Goal: Transaction & Acquisition: Register for event/course

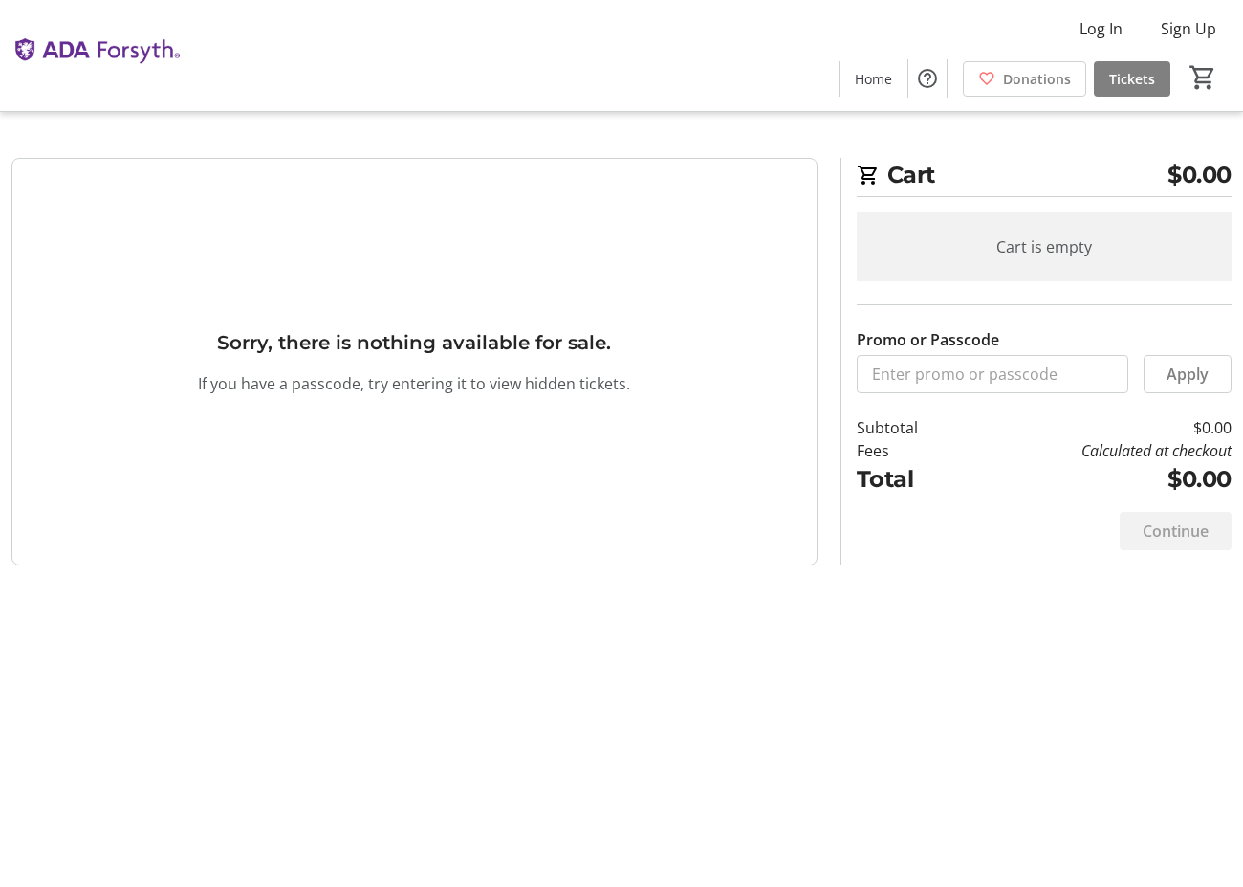
click at [643, 576] on div "Cart $0.00 Cart is empty Promo or Passcode Apply Subtotal $0.00 Fees Calculated…" at bounding box center [621, 443] width 1243 height 887
drag, startPoint x: 910, startPoint y: 656, endPoint x: 913, endPoint y: 675, distance: 19.3
click at [910, 663] on div "Cart $0.00 Cart is empty Promo or Passcode Apply Subtotal $0.00 Fees Calculated…" at bounding box center [621, 443] width 1243 height 887
click at [913, 680] on div "Cart $0.00 Cart is empty Promo or Passcode Apply Subtotal $0.00 Fees Calculated…" at bounding box center [621, 443] width 1243 height 887
click at [900, 692] on div "Cart $0.00 Cart is empty Promo or Passcode Apply Subtotal $0.00 Fees Calculated…" at bounding box center [621, 443] width 1243 height 887
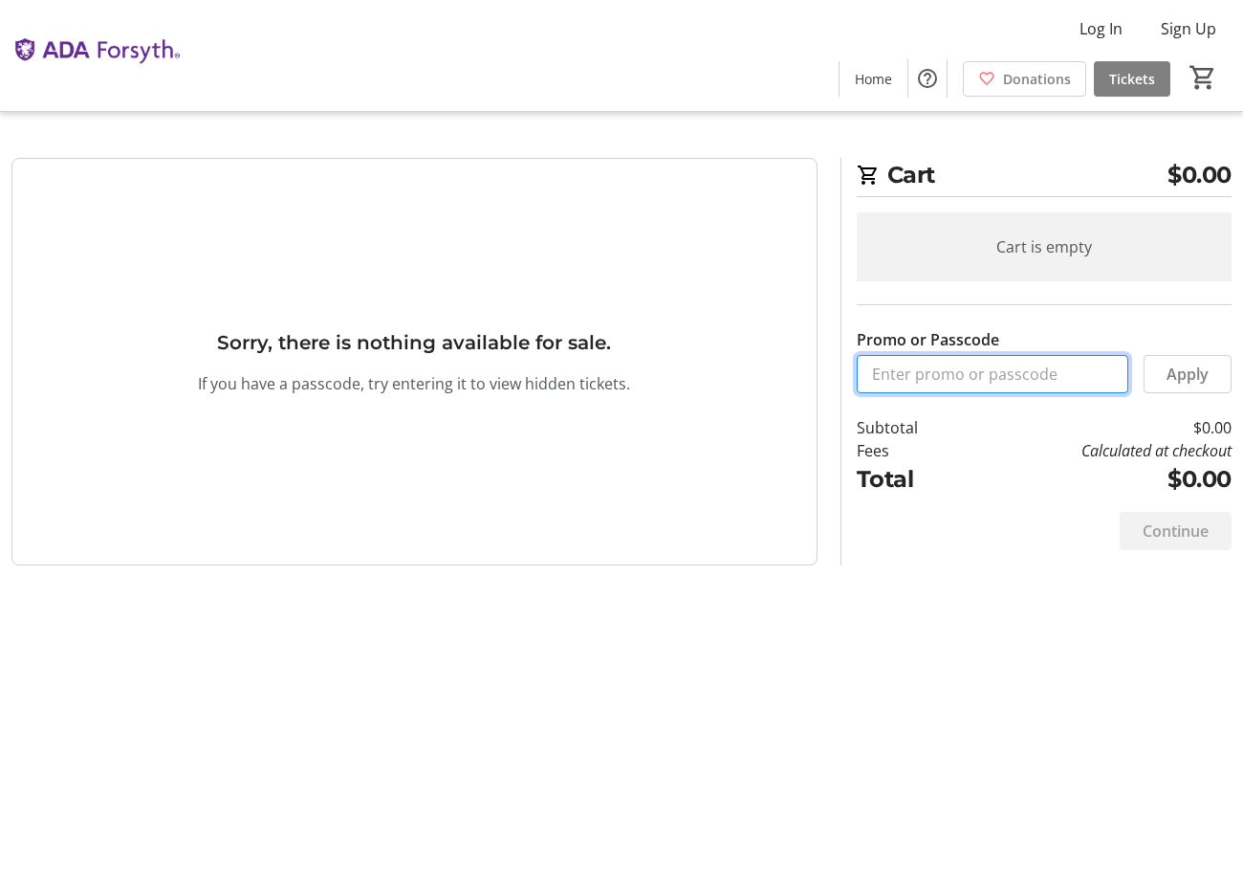
click at [958, 372] on input "Promo or Passcode" at bounding box center [993, 374] width 272 height 38
paste input "XDENTECH25X"
type input "XDENTECH25X"
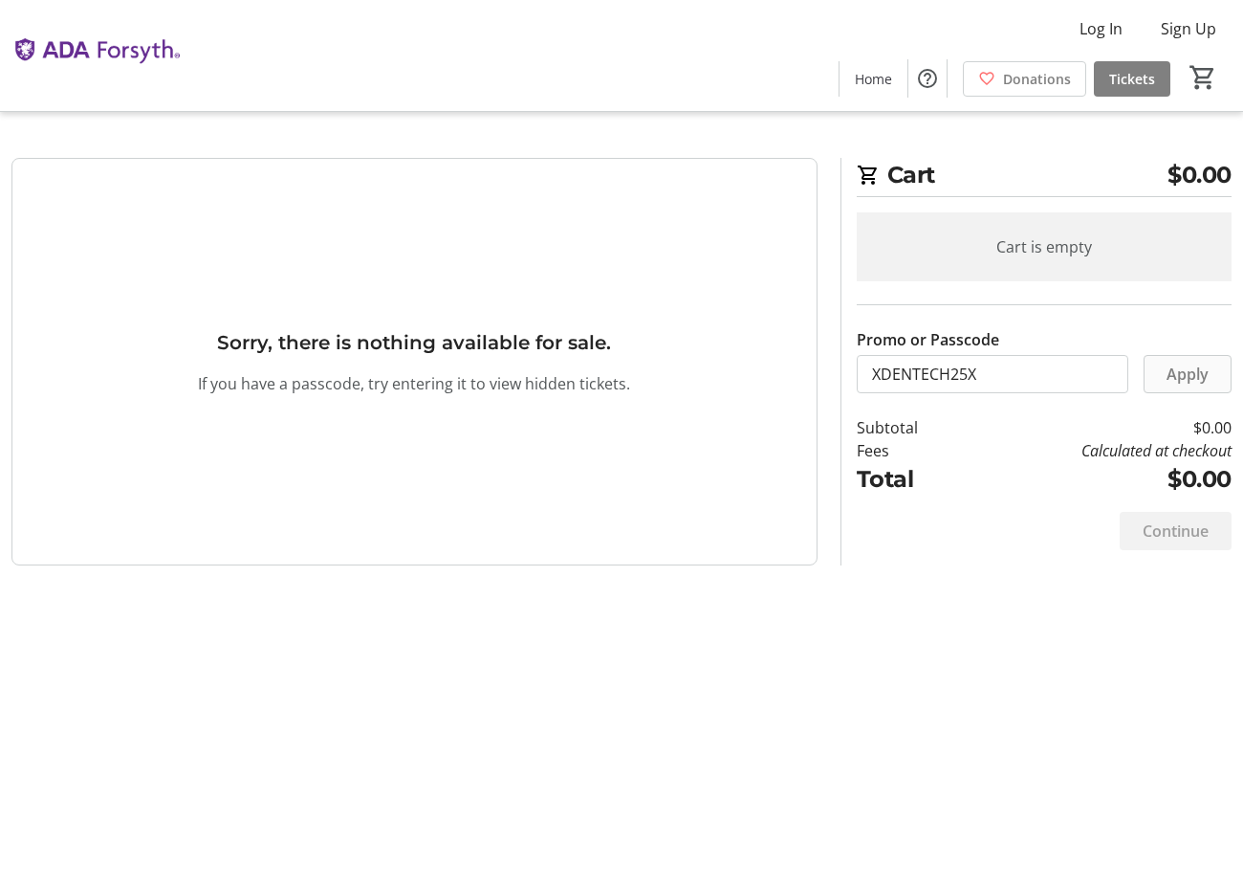
click at [1169, 383] on span "Apply" at bounding box center [1188, 373] width 42 height 23
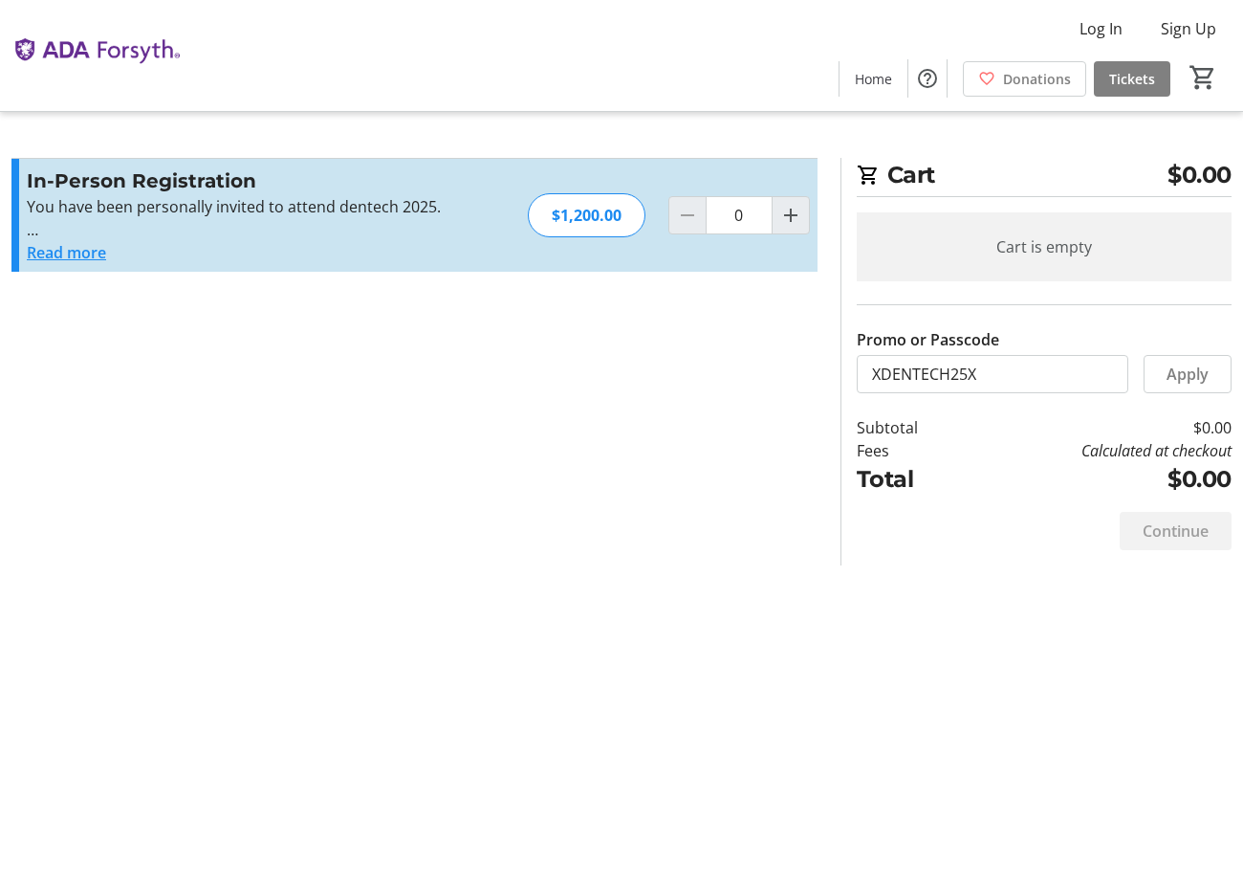
click at [887, 612] on div "Cart $0.00 Cart is empty Promo or Passcode Apply Subtotal $0.00 Fees Calculated…" at bounding box center [621, 443] width 1243 height 887
click at [789, 214] on mat-icon "Increment by one" at bounding box center [790, 215] width 23 height 23
type input "1"
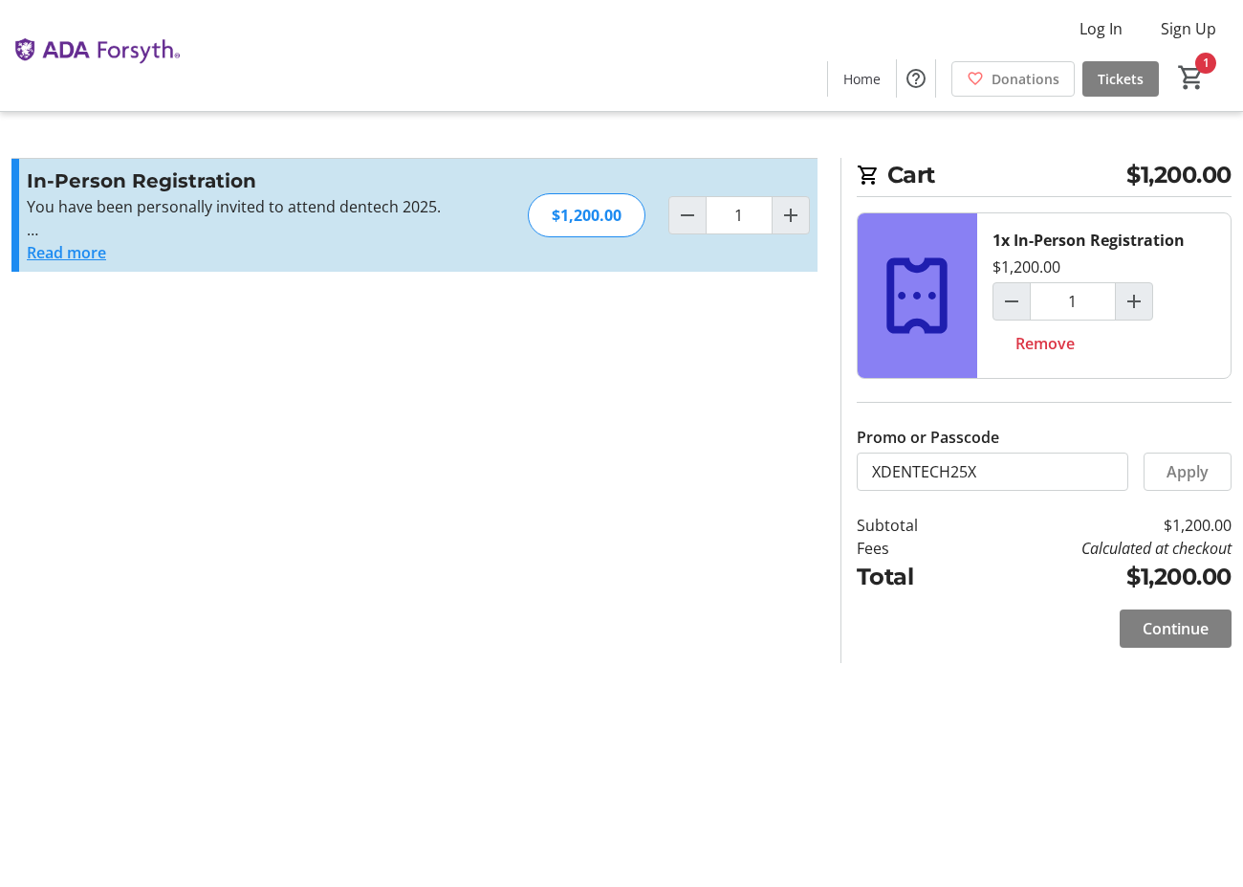
click at [995, 736] on div "Cart $1,200.00 1x In-Person Registration $1,200.00 1 Remove Promo or Passcode A…" at bounding box center [621, 443] width 1243 height 887
click at [928, 716] on div "Cart $1,200.00 1x In-Person Registration $1,200.00 1 Remove Promo or Passcode A…" at bounding box center [621, 443] width 1243 height 887
drag, startPoint x: 1037, startPoint y: 472, endPoint x: 788, endPoint y: 464, distance: 248.8
click at [788, 464] on div "Promo or Passcode Apply In-Person Registration You have been personally invited…" at bounding box center [621, 410] width 1243 height 505
paste input "CODE200"
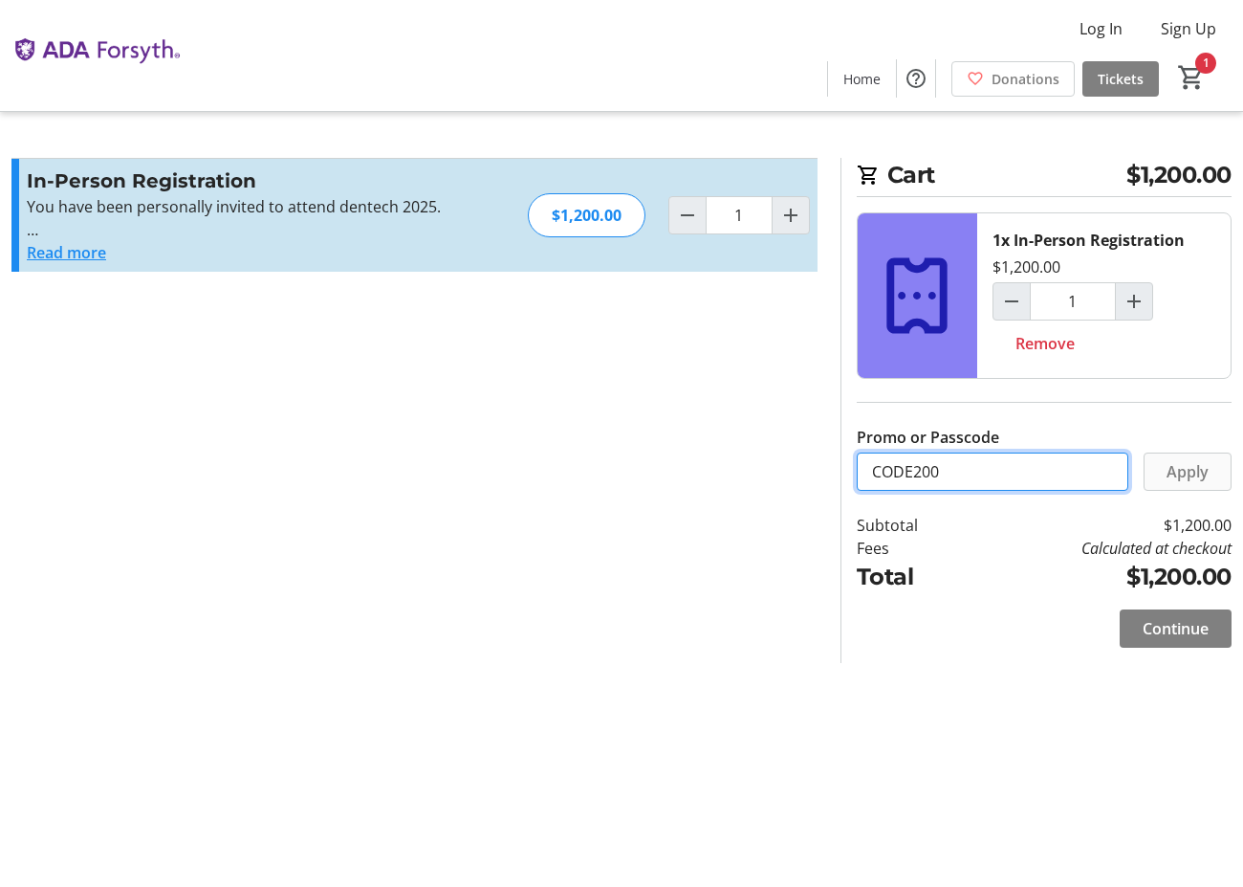
type input "CODE200"
click at [1186, 473] on span "Apply" at bounding box center [1188, 471] width 42 height 23
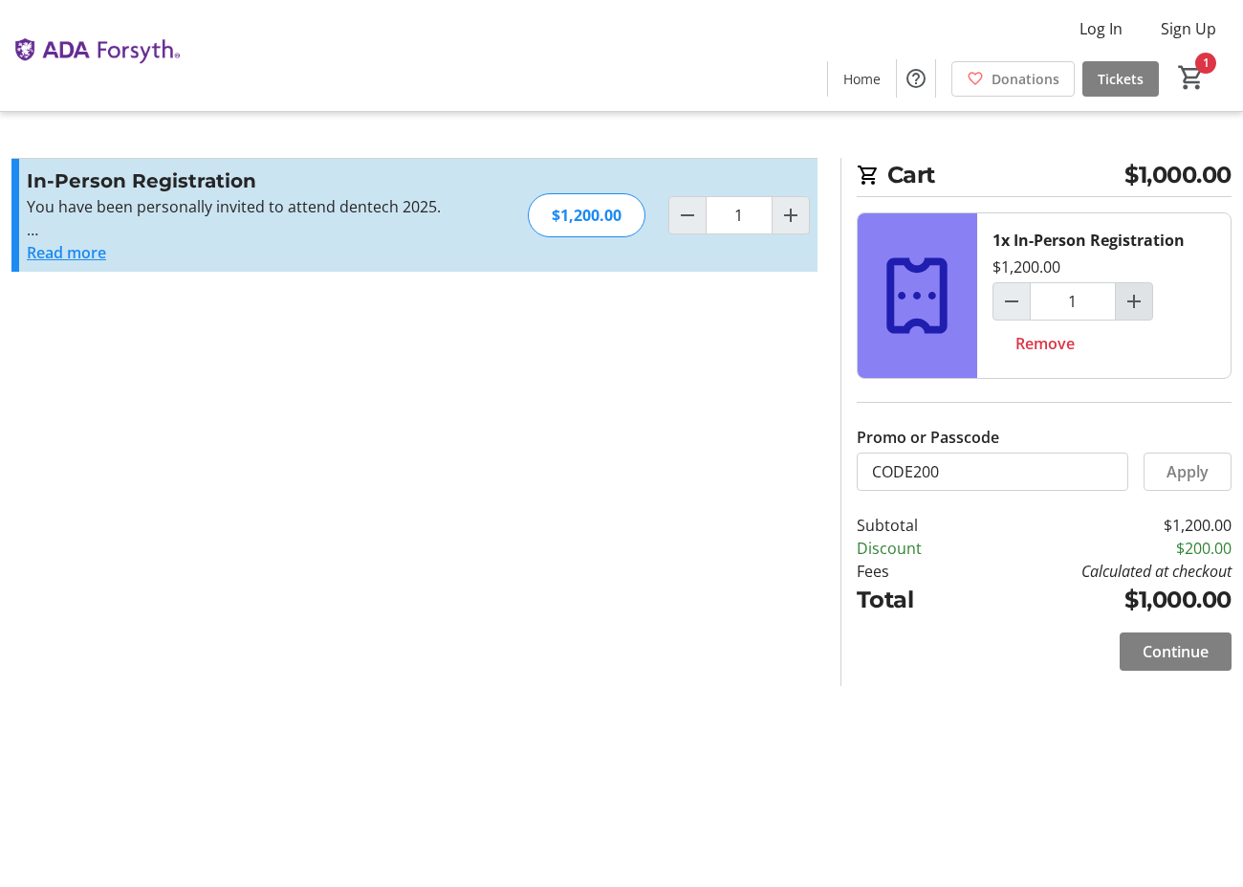
click at [1140, 296] on mat-icon "Increment by one" at bounding box center [1134, 301] width 23 height 23
type input "2"
click at [1195, 660] on span at bounding box center [1176, 651] width 112 height 46
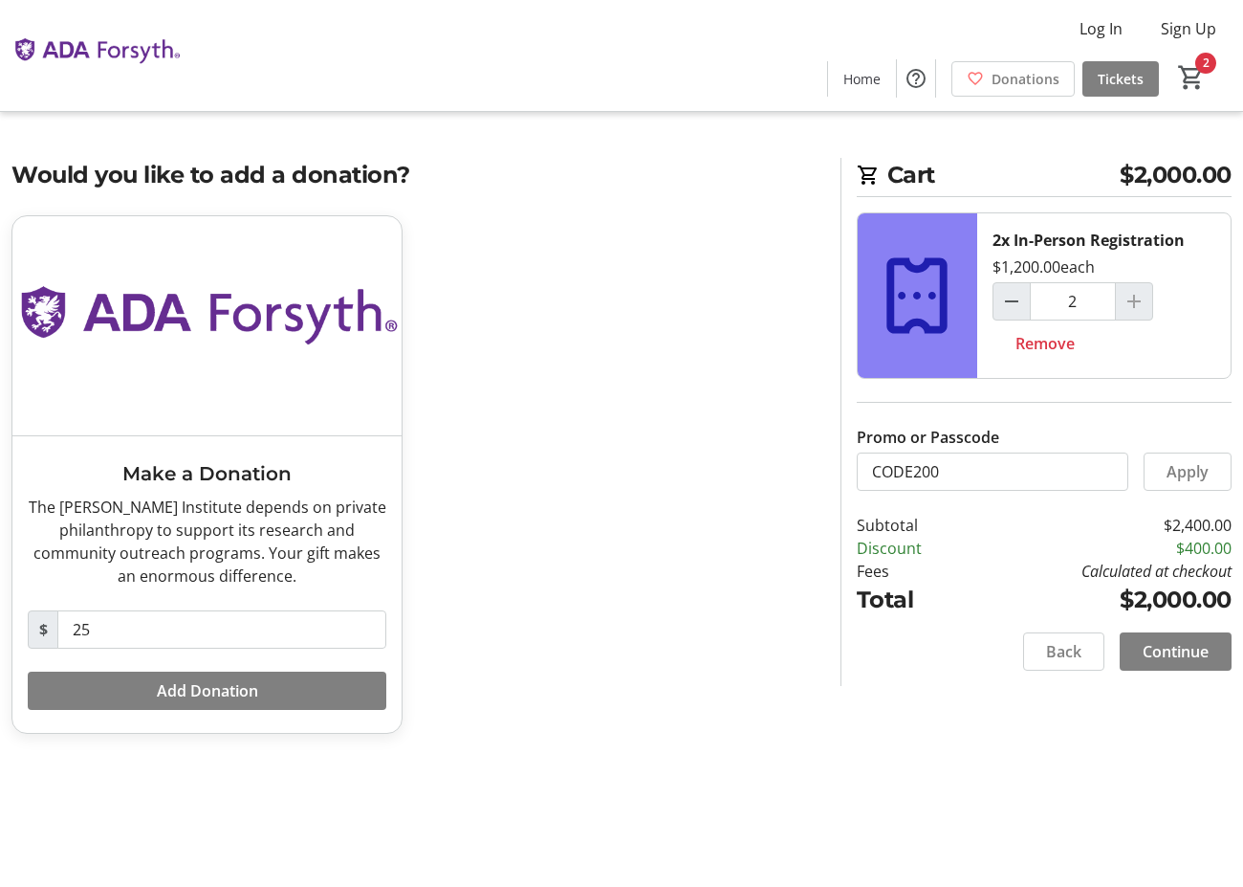
click at [588, 539] on div "Make a Donation The [PERSON_NAME] Institute depends on private philanthropy to …" at bounding box center [414, 485] width 829 height 541
click at [1159, 646] on span "Continue" at bounding box center [1176, 651] width 66 height 23
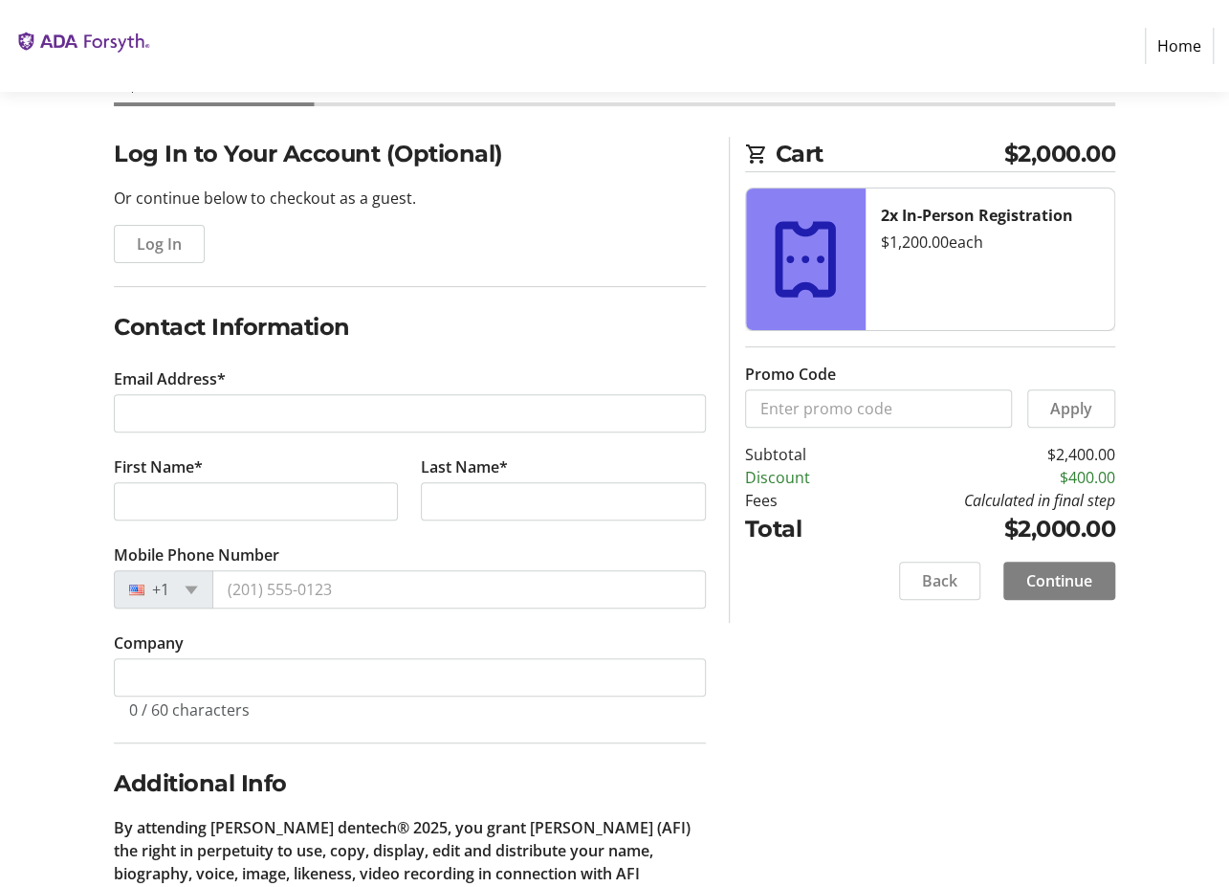
scroll to position [159, 0]
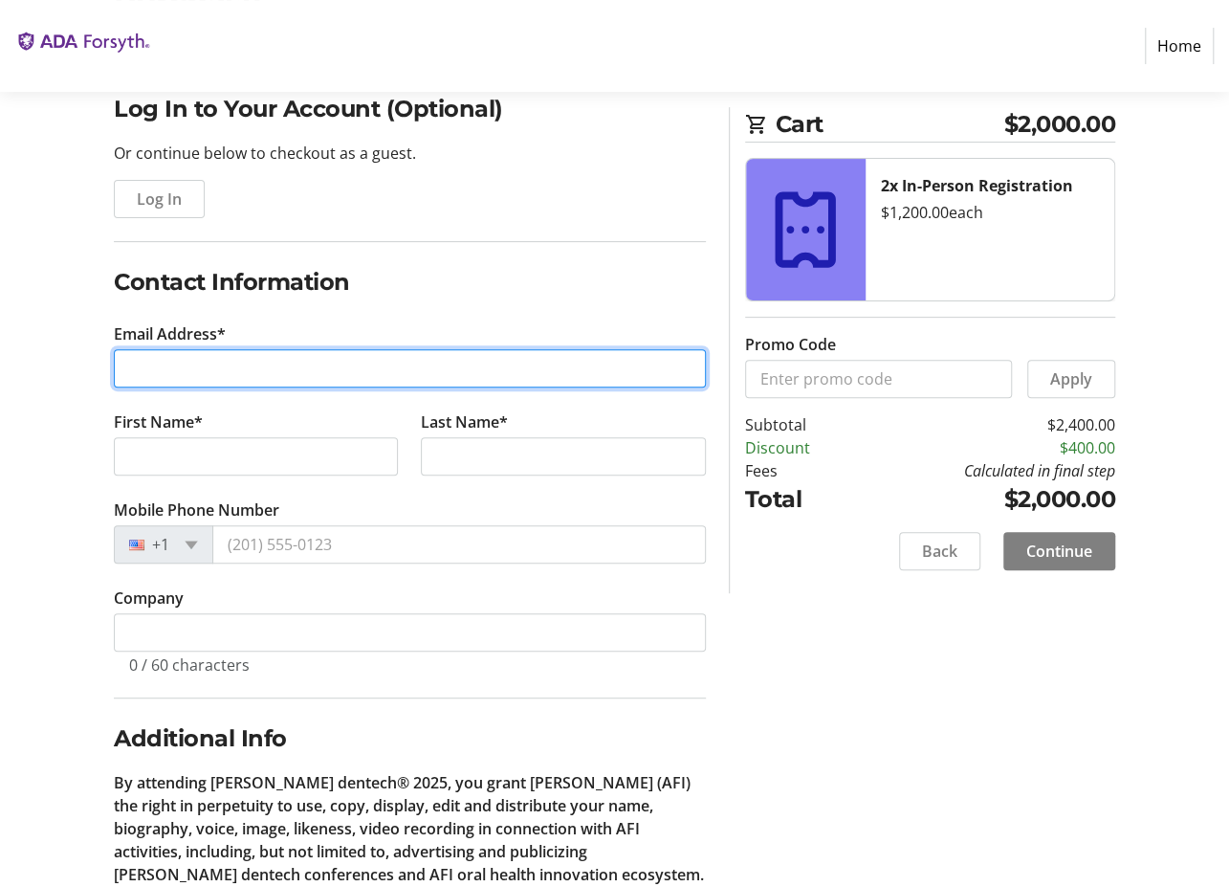
click at [216, 371] on input "Email Address*" at bounding box center [410, 368] width 592 height 38
type input "[EMAIL_ADDRESS][DOMAIN_NAME]"
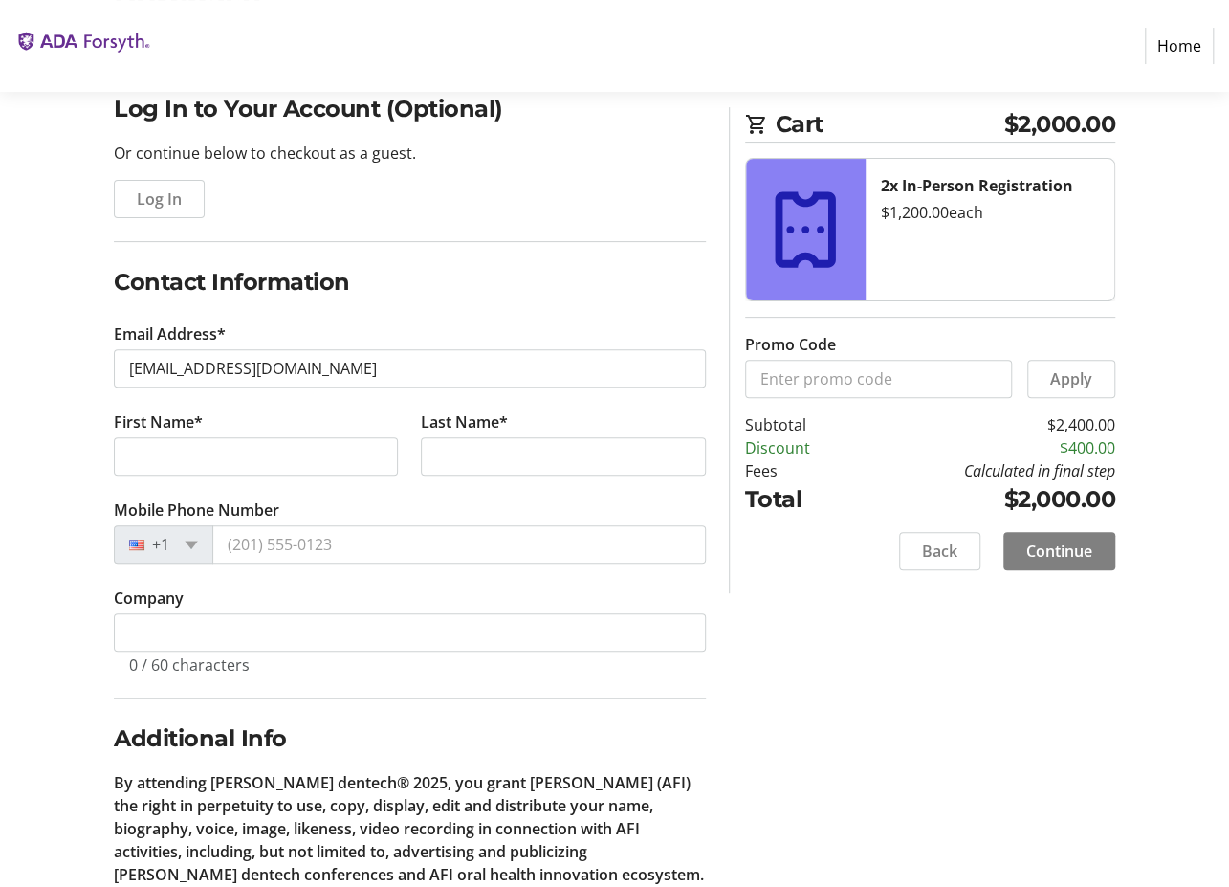
click at [451, 313] on fieldset "Contact Information Email Address* [EMAIL_ADDRESS][DOMAIN_NAME] First Name* Las…" at bounding box center [410, 481] width 592 height 432
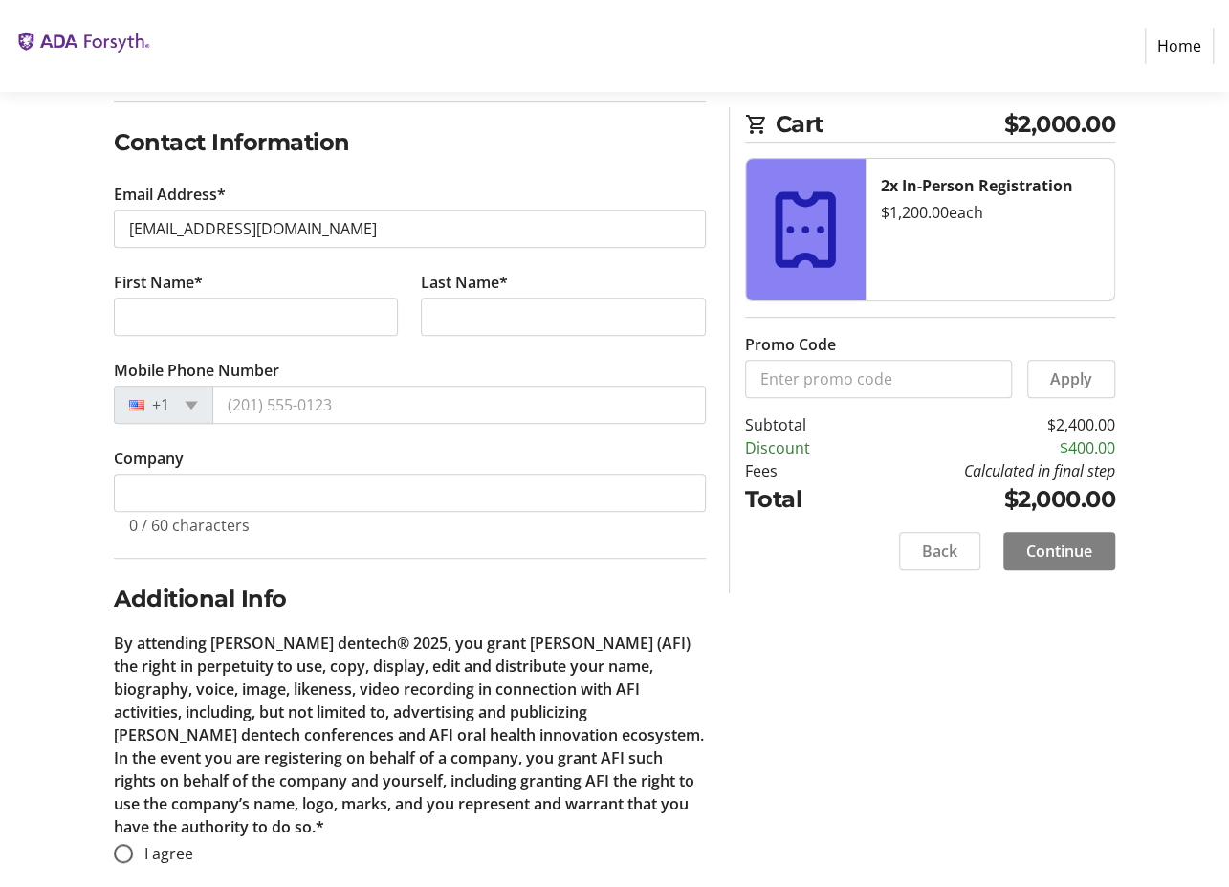
scroll to position [318, 0]
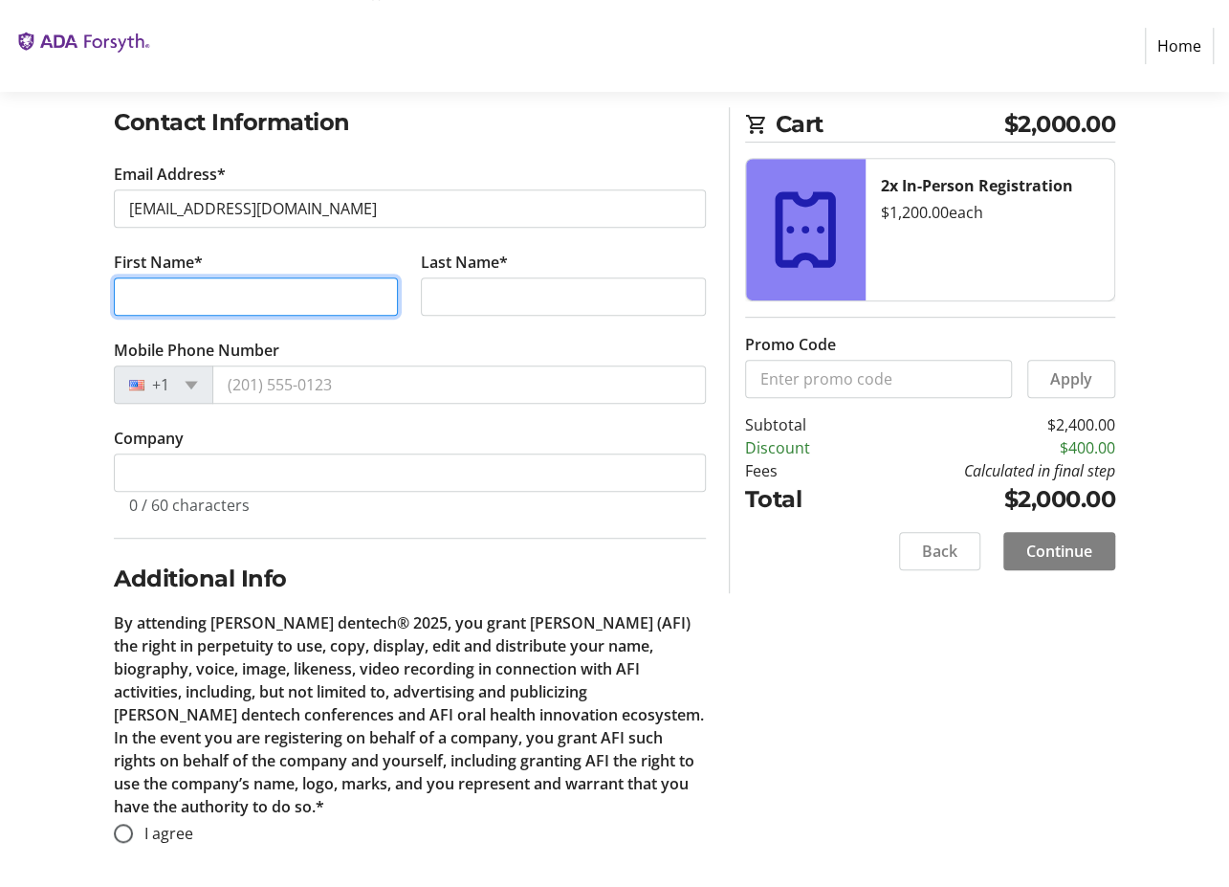
click at [250, 284] on input "First Name*" at bounding box center [256, 296] width 284 height 38
type input "[PERSON_NAME]"
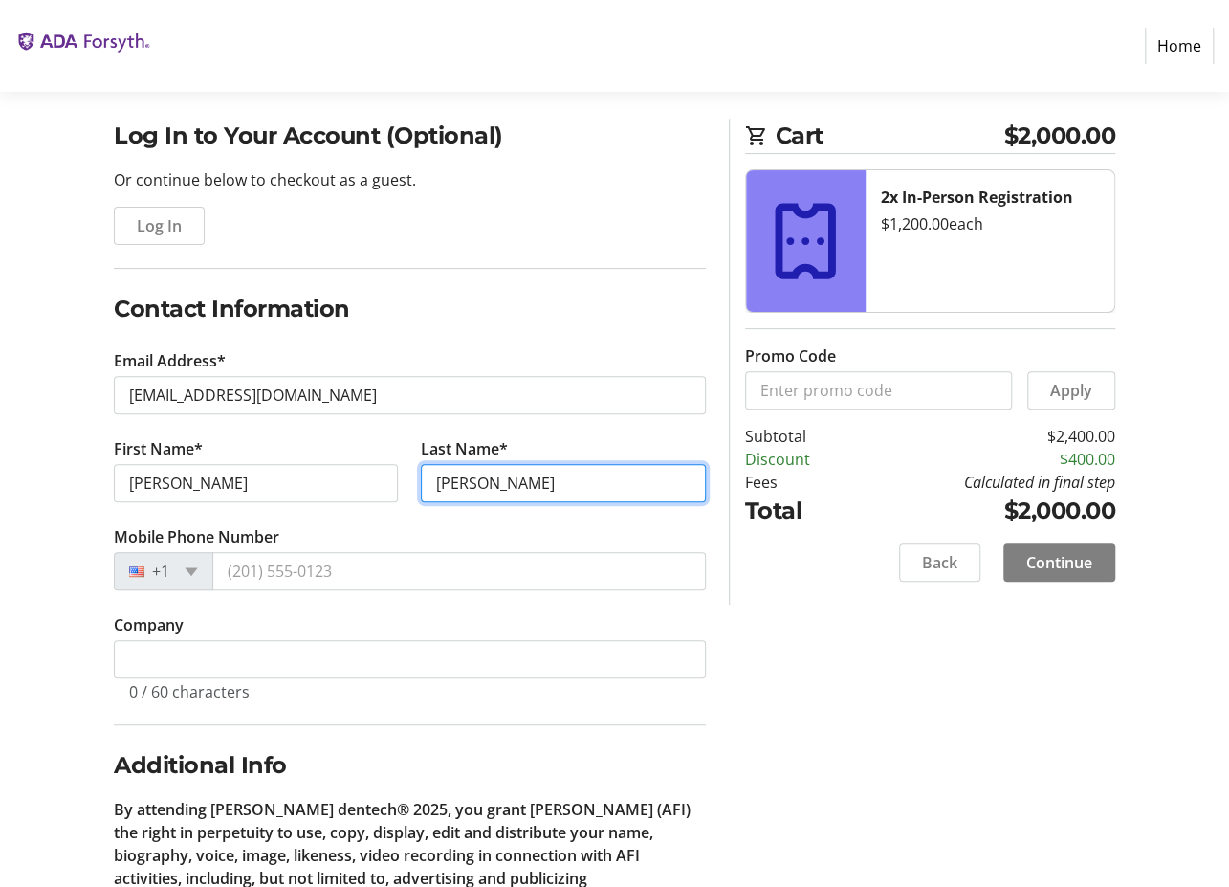
scroll to position [159, 0]
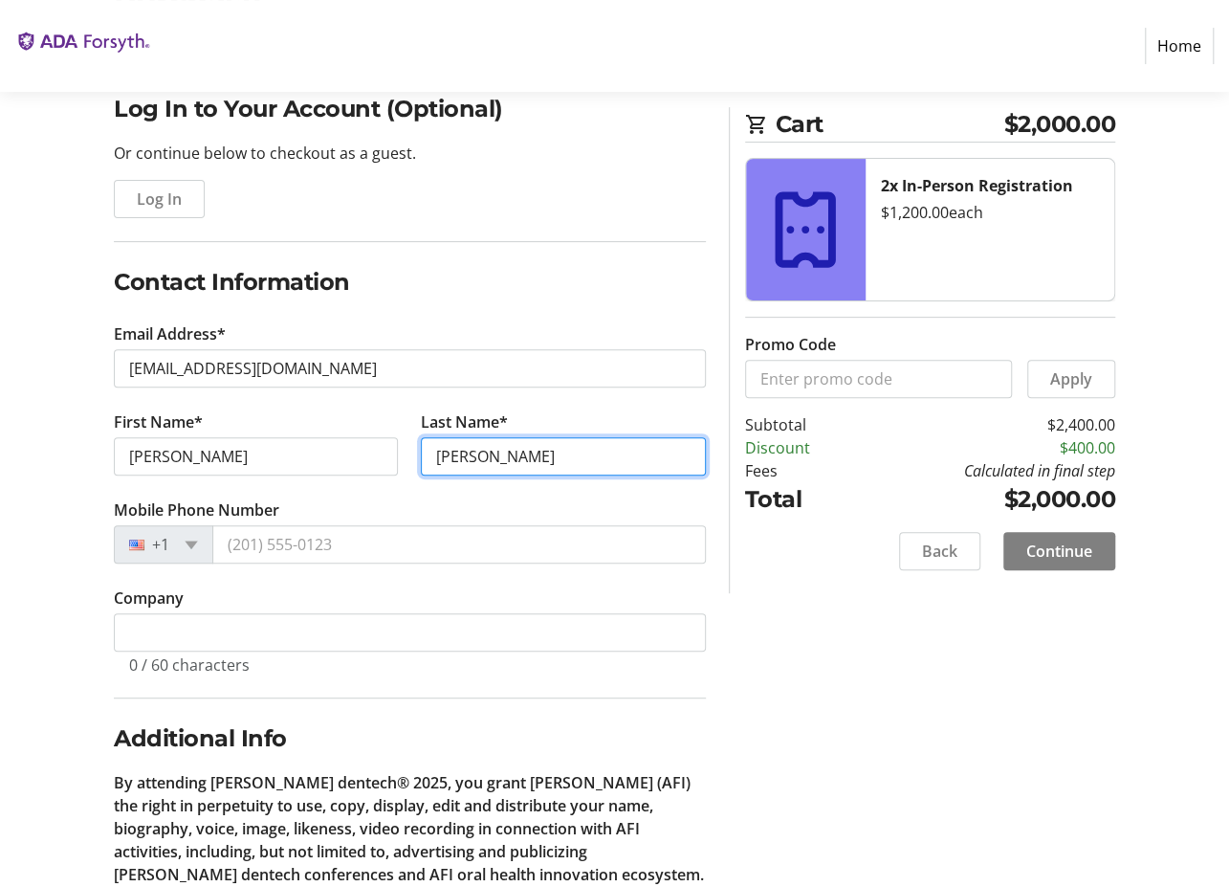
type input "[PERSON_NAME]"
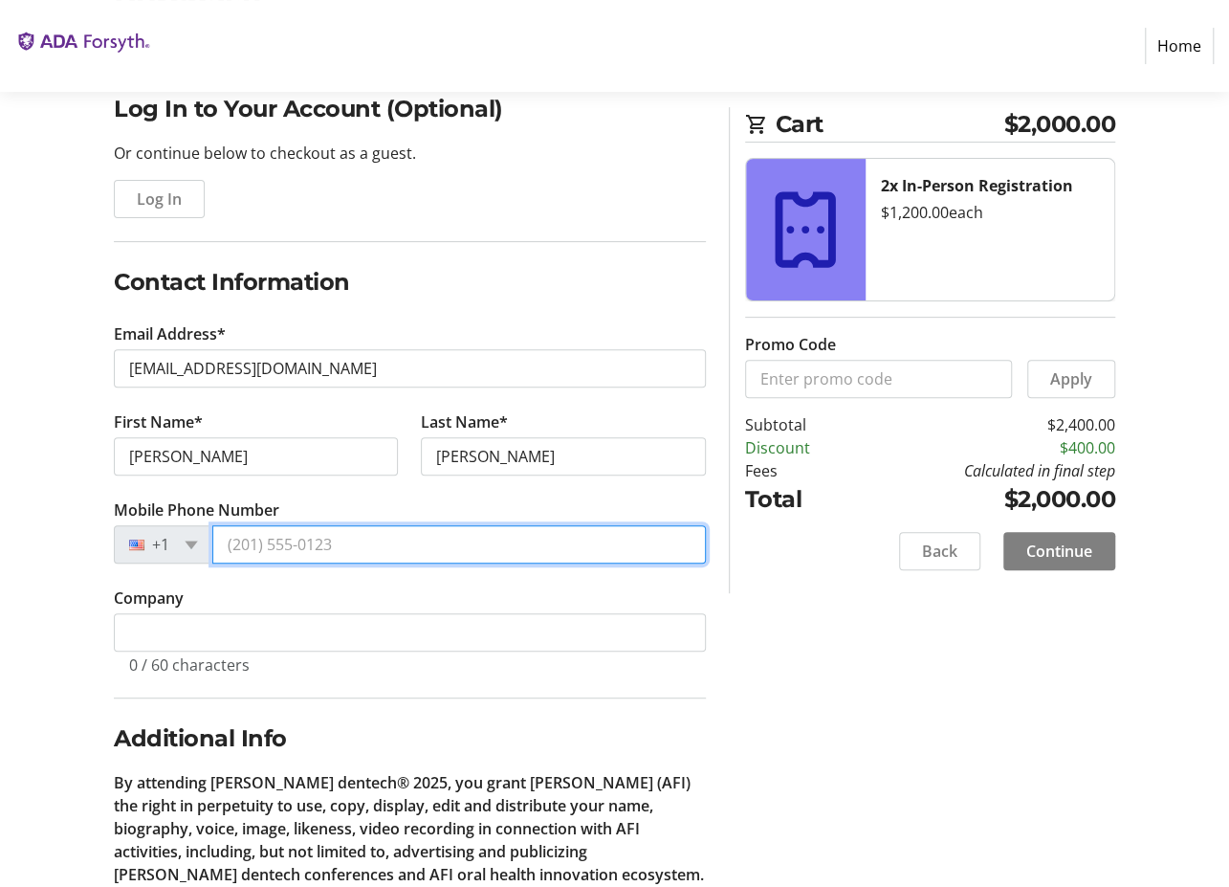
click at [282, 549] on input "Mobile Phone Number" at bounding box center [458, 544] width 493 height 38
type input "[PHONE_NUMBER]"
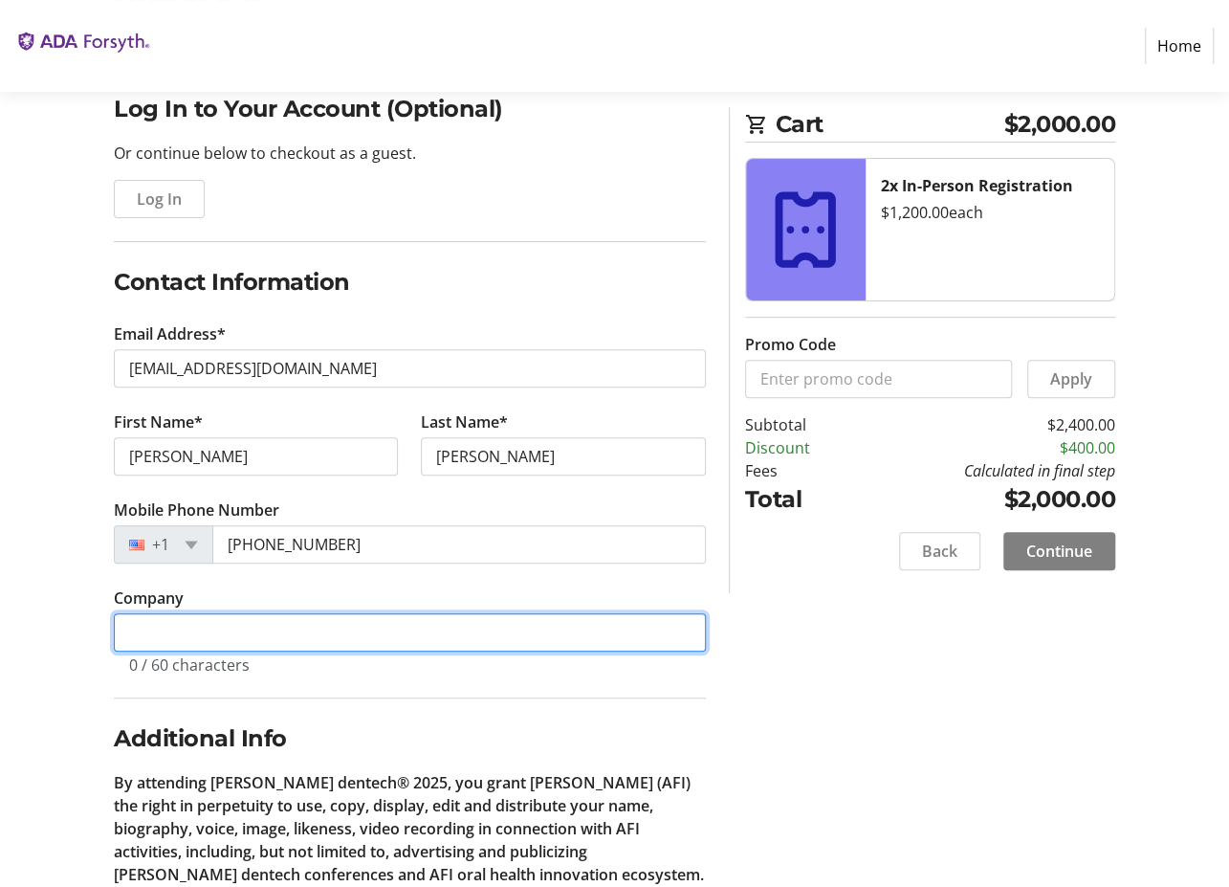
click at [208, 618] on input "Company" at bounding box center [410, 632] width 592 height 38
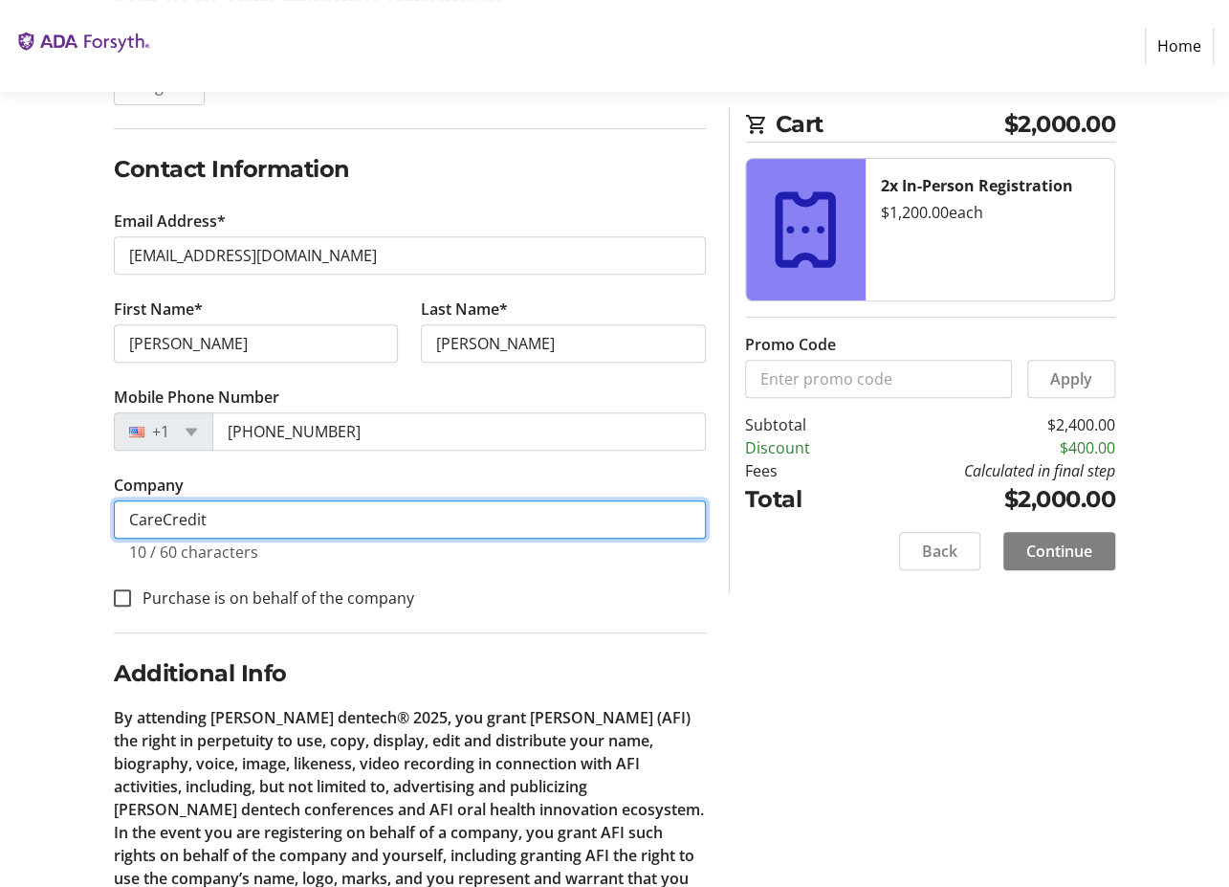
scroll to position [318, 0]
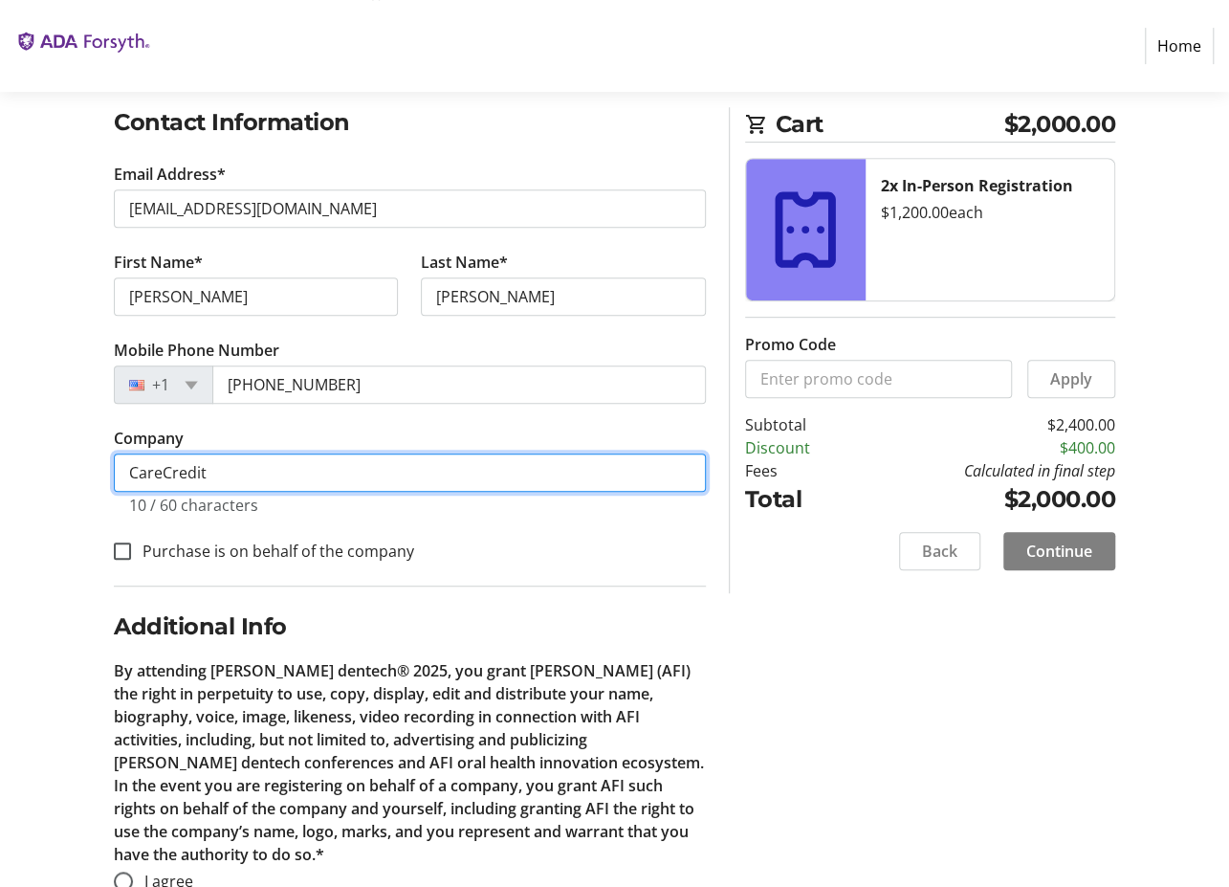
type input "CareCredit"
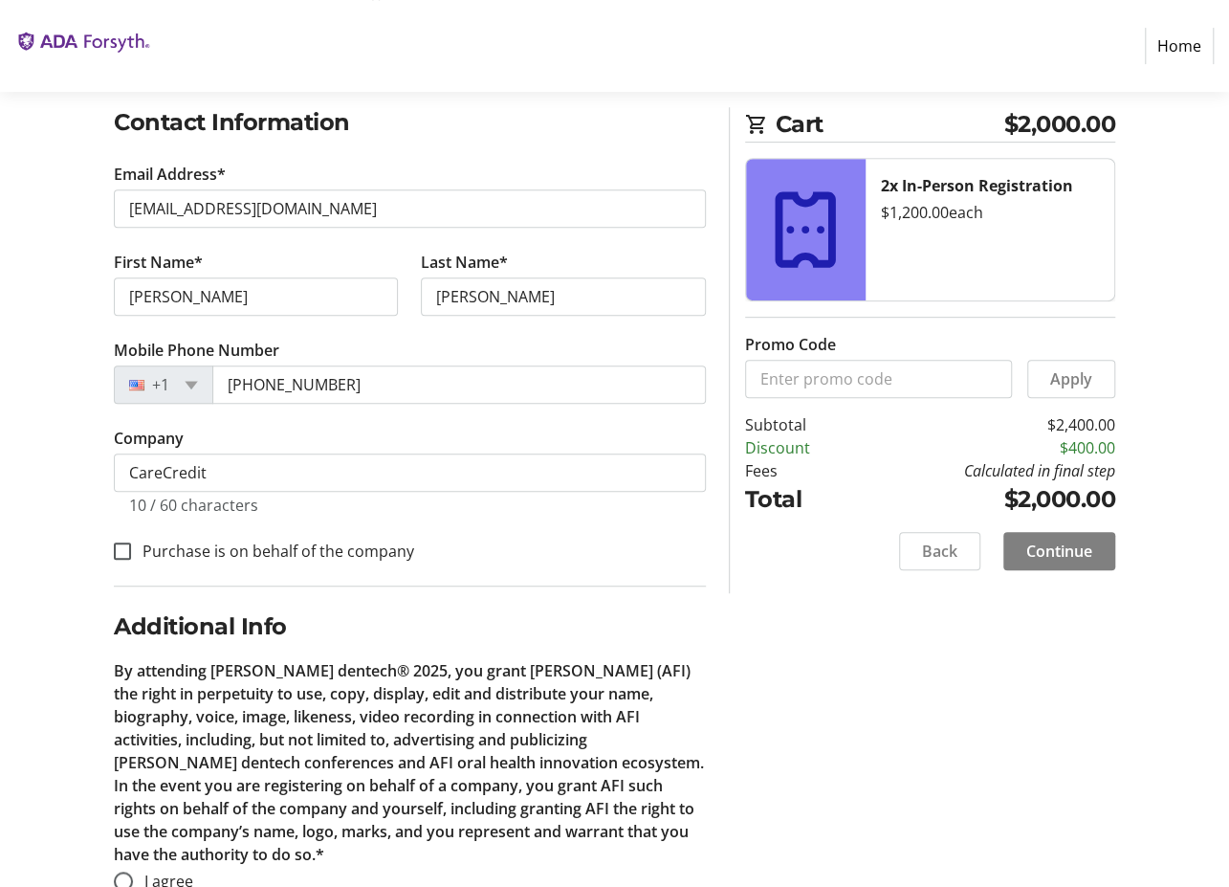
click at [269, 553] on label "Purchase is on behalf of the company" at bounding box center [272, 550] width 283 height 23
click at [131, 553] on input "Purchase is on behalf of the company" at bounding box center [122, 550] width 17 height 17
checkbox input "true"
click at [876, 667] on div "Log In to Your Account (Optional) Or continue below to checkout as a guest. Log…" at bounding box center [614, 435] width 1229 height 1006
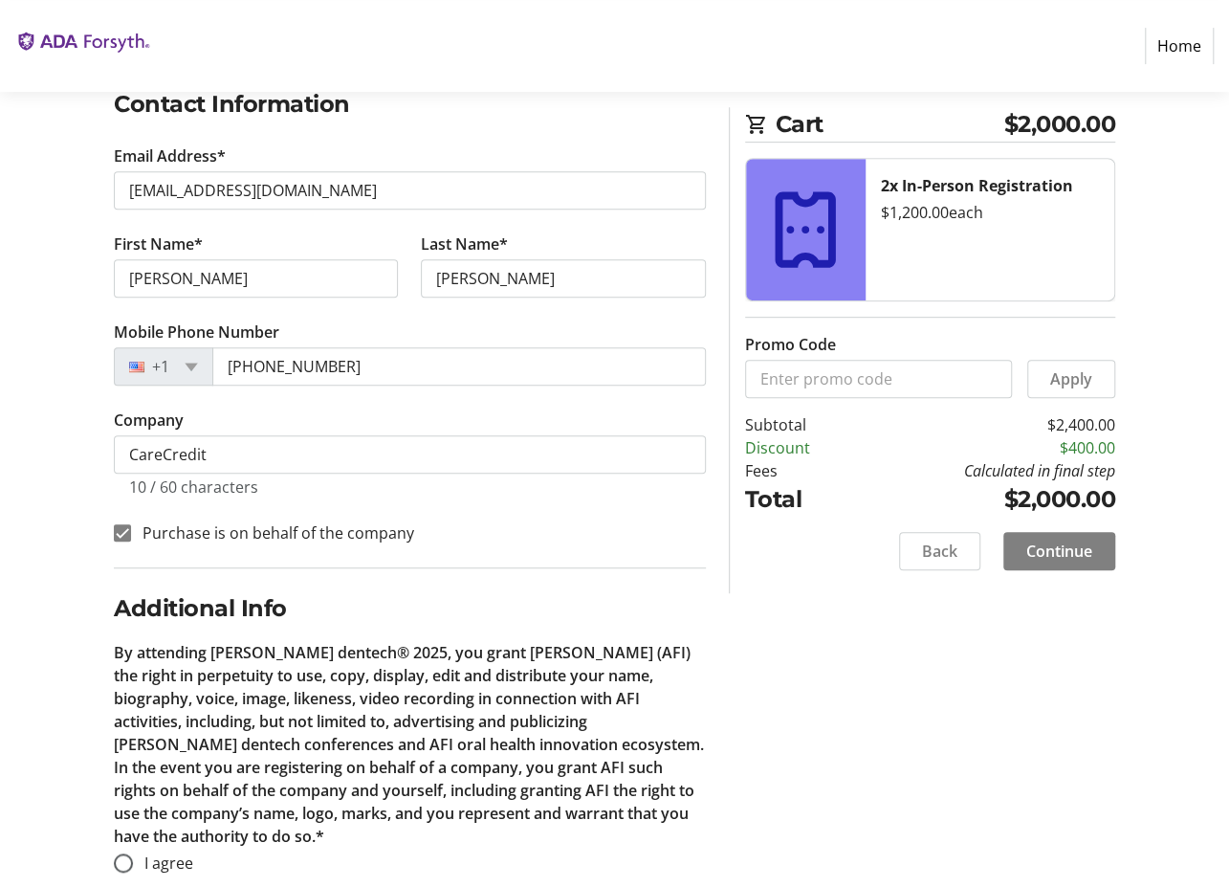
scroll to position [366, 0]
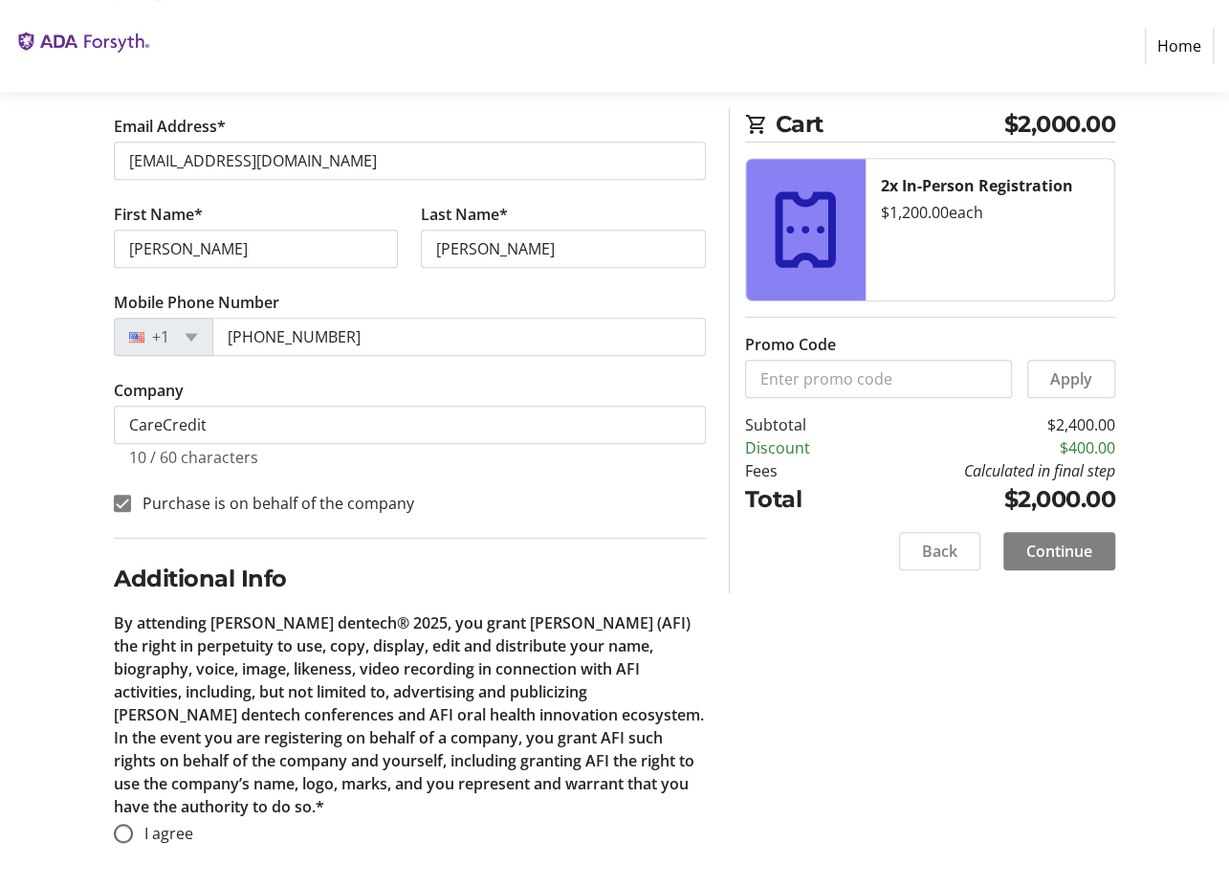
click at [157, 831] on span "I agree" at bounding box center [168, 832] width 49 height 21
click at [133, 831] on input "I agree" at bounding box center [123, 832] width 19 height 19
radio input "true"
click at [834, 755] on div "Log In to Your Account (Optional) Or continue below to checkout as a guest. Log…" at bounding box center [614, 387] width 1229 height 1006
click at [801, 717] on div "Log In to Your Account (Optional) Or continue below to checkout as a guest. Log…" at bounding box center [614, 387] width 1229 height 1006
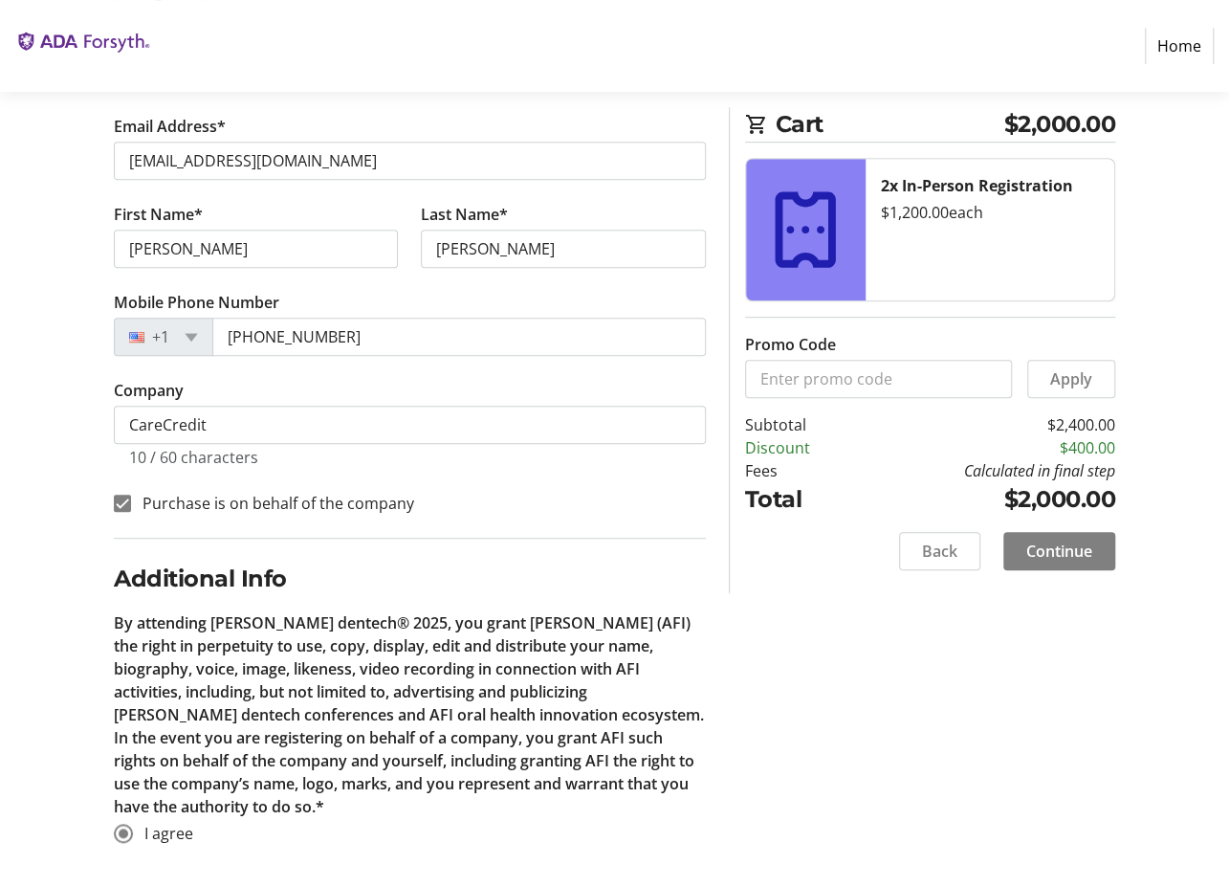
click at [832, 753] on div "Log In to Your Account (Optional) Or continue below to checkout as a guest. Log…" at bounding box center [614, 387] width 1229 height 1006
click at [1081, 542] on span "Continue" at bounding box center [1059, 550] width 66 height 23
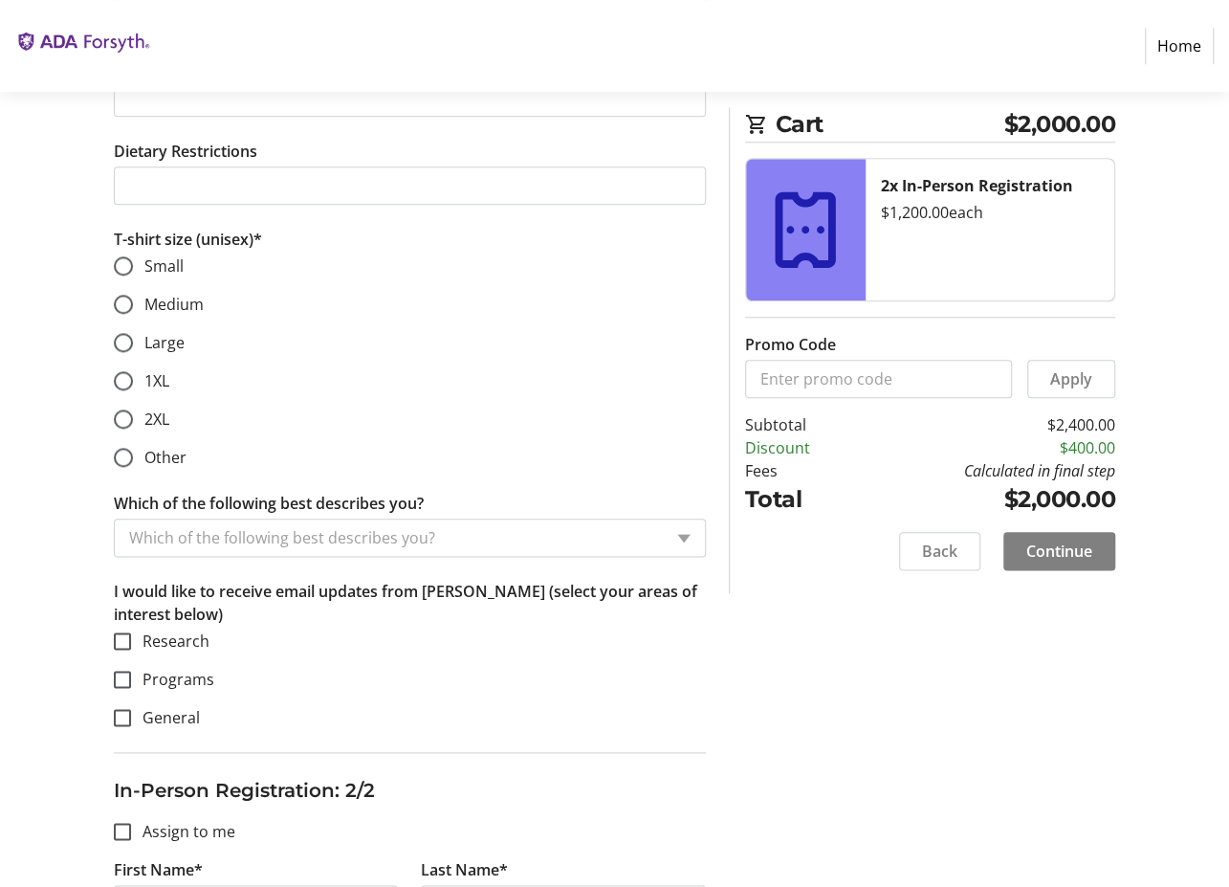
scroll to position [797, 0]
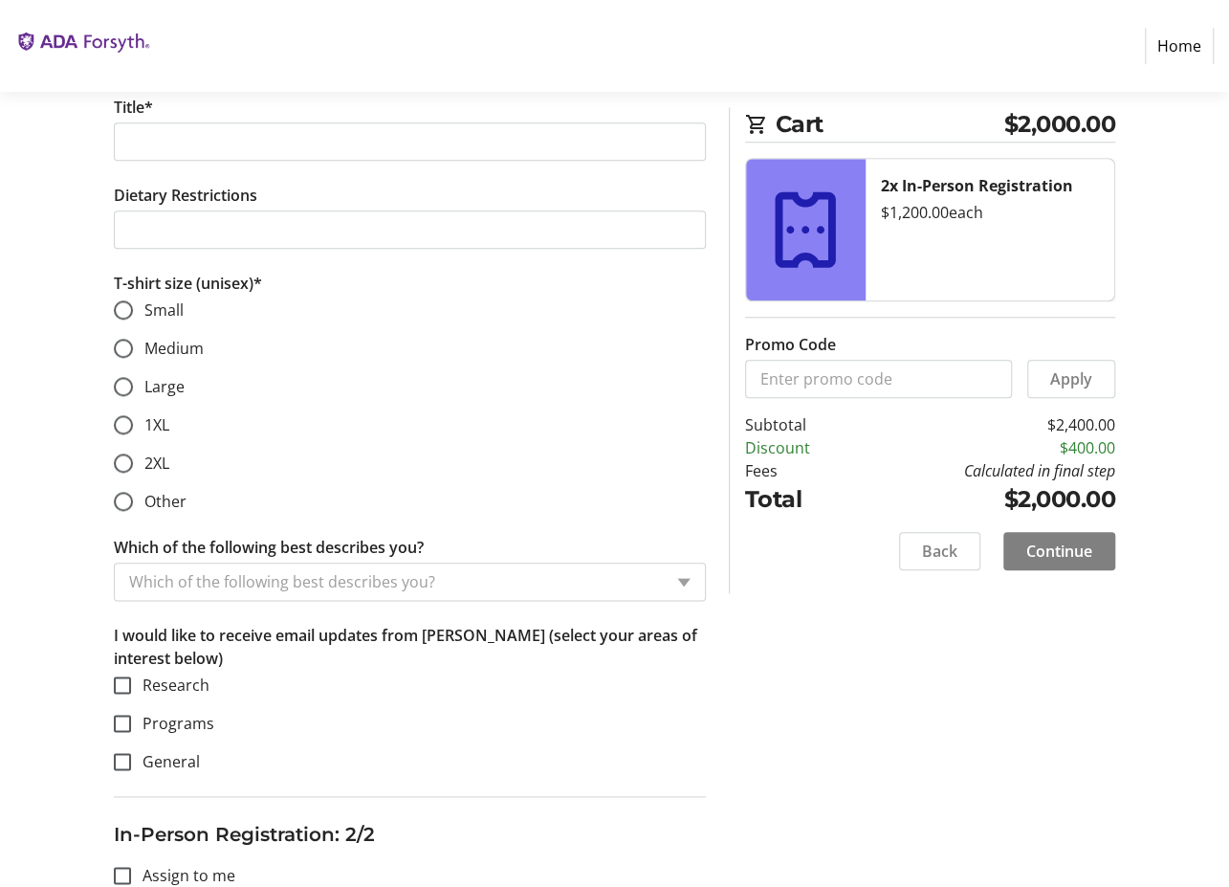
click at [925, 696] on div "Assign Tickets Enter details for each attendee so that they receive their ticke…" at bounding box center [614, 748] width 1229 height 2588
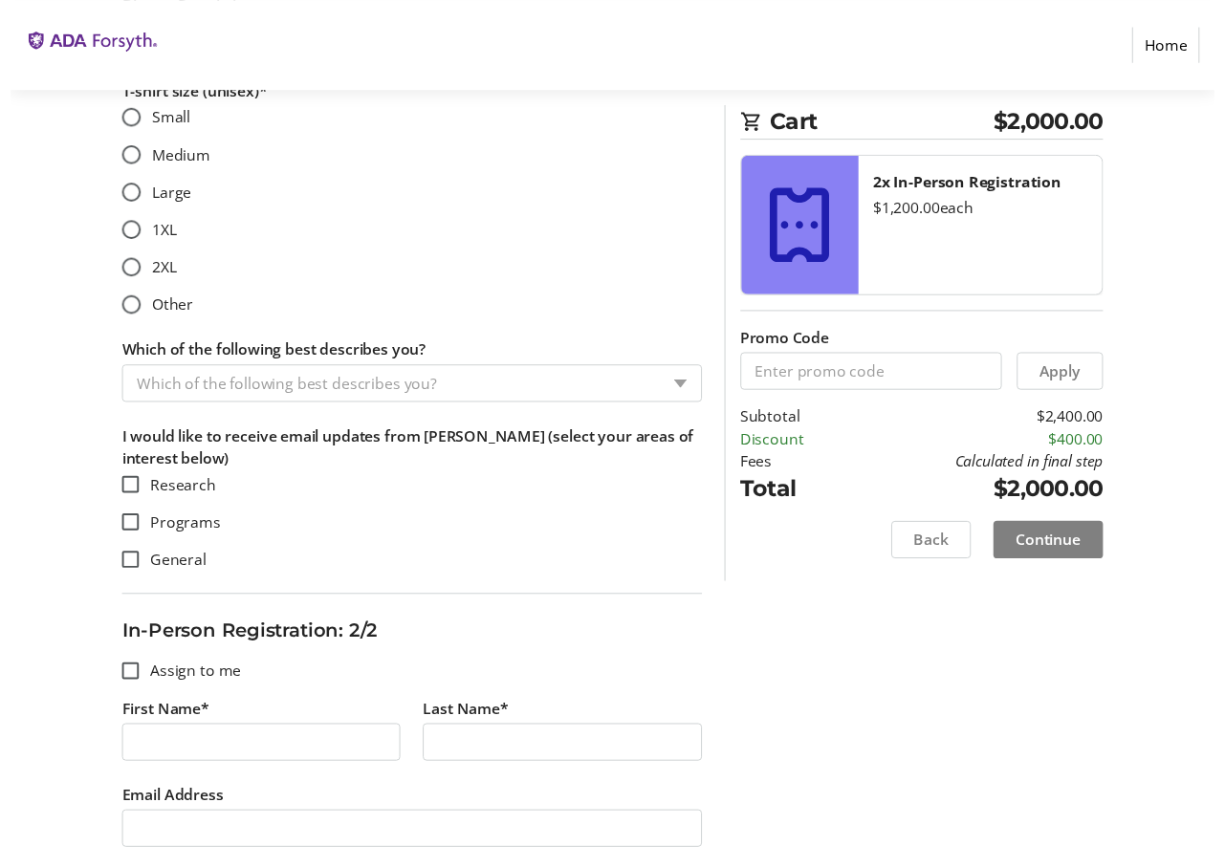
scroll to position [509, 0]
